Goal: Find specific page/section: Find specific page/section

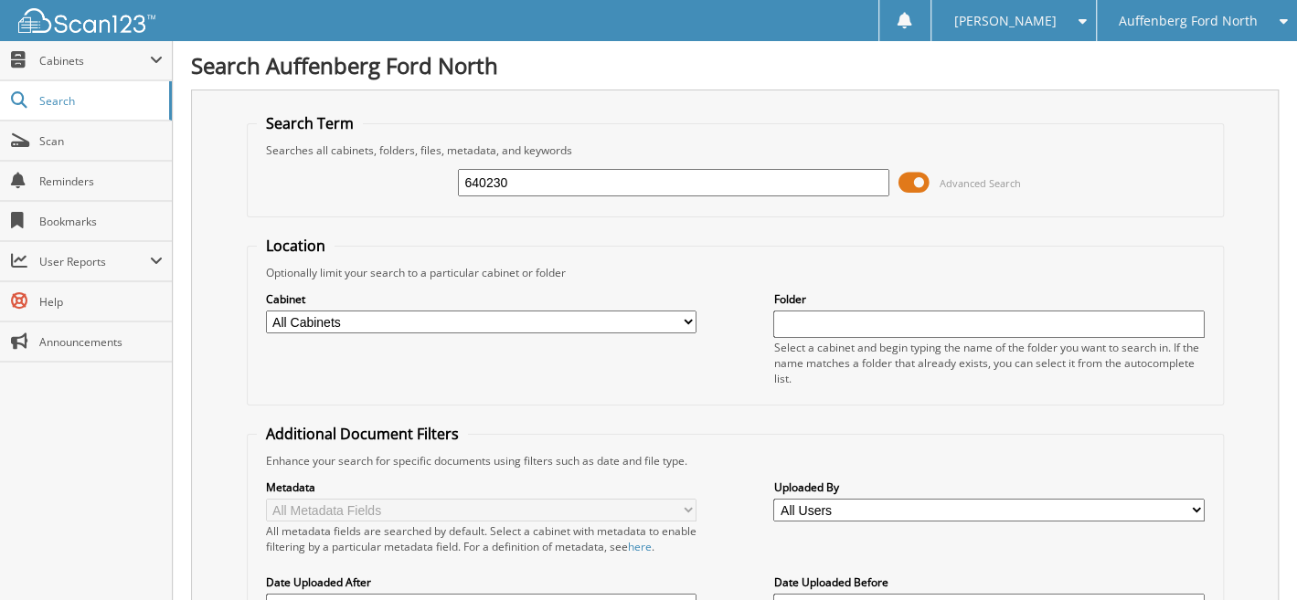
type input "640230"
click at [47, 143] on span "Scan" at bounding box center [100, 141] width 123 height 16
